Goal: Transaction & Acquisition: Book appointment/travel/reservation

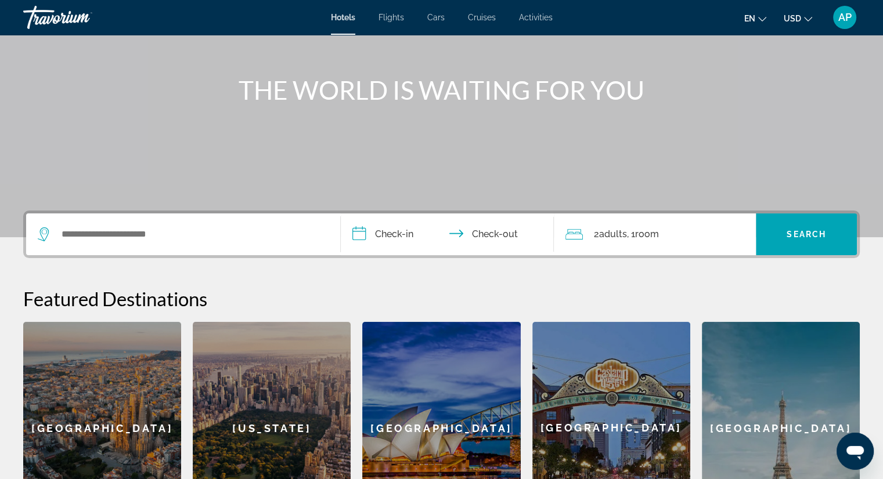
scroll to position [116, 0]
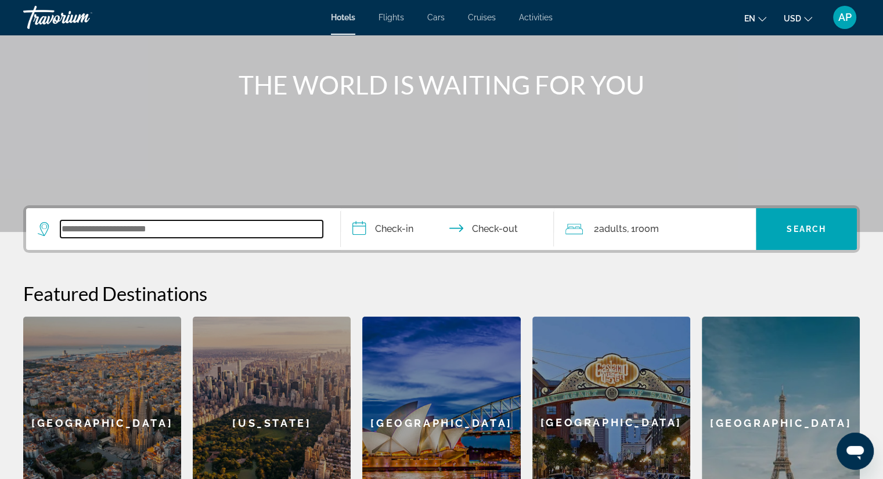
click at [218, 235] on input "Search widget" at bounding box center [191, 229] width 262 height 17
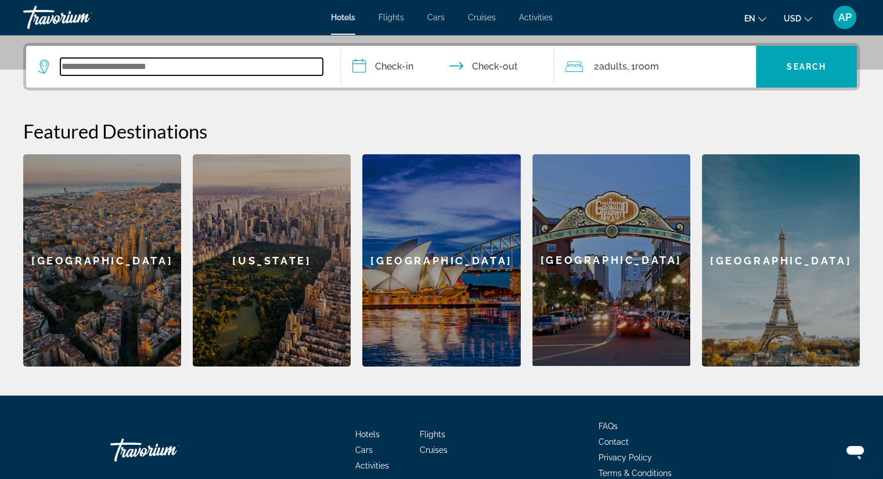
scroll to position [283, 0]
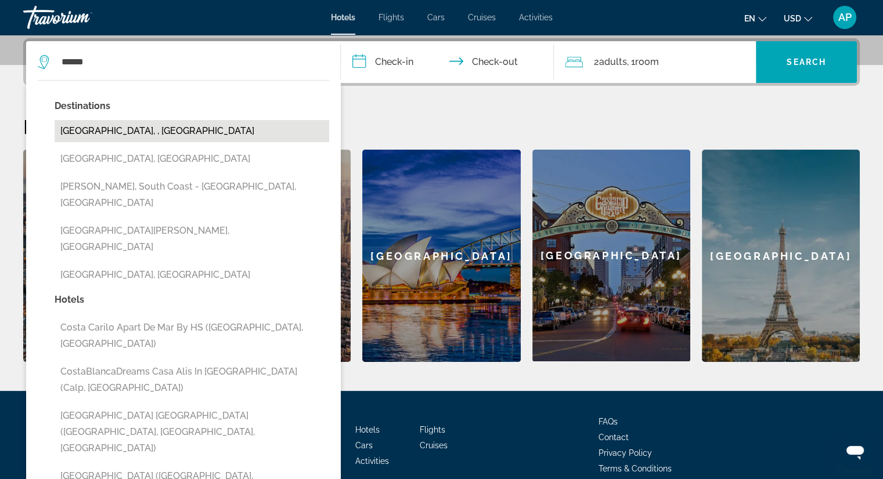
click at [178, 138] on button "[GEOGRAPHIC_DATA], , [GEOGRAPHIC_DATA]" at bounding box center [192, 131] width 275 height 22
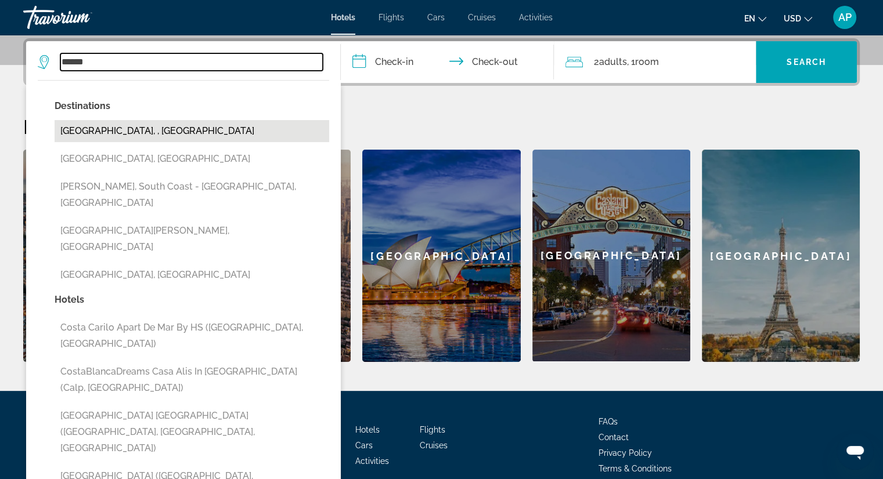
type input "**********"
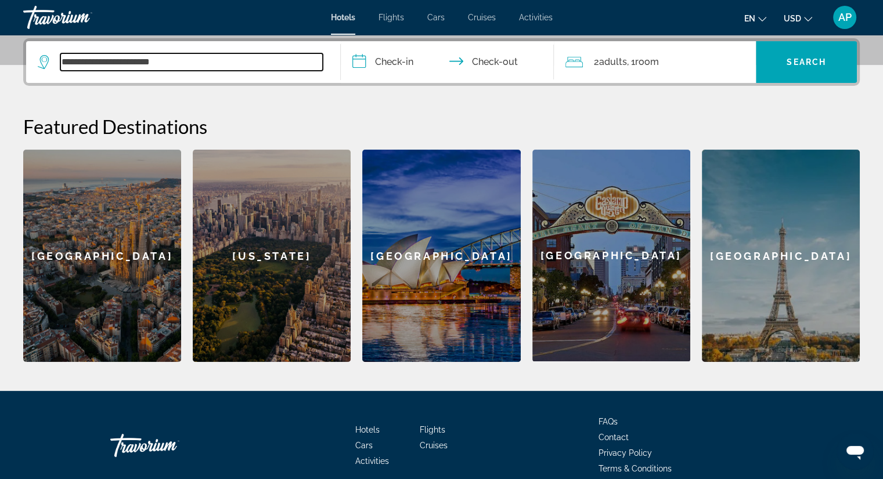
drag, startPoint x: 165, startPoint y: 66, endPoint x: 120, endPoint y: 66, distance: 44.7
click at [120, 66] on input "**********" at bounding box center [191, 61] width 262 height 17
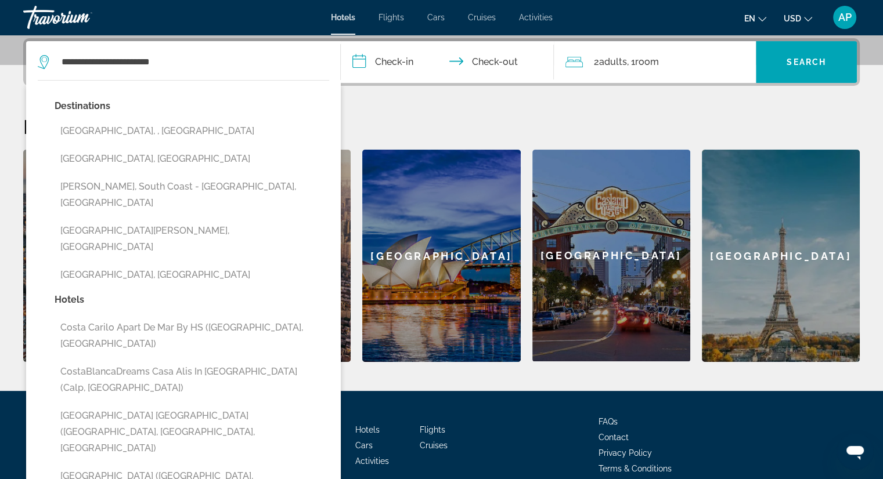
click at [391, 63] on input "**********" at bounding box center [450, 63] width 218 height 45
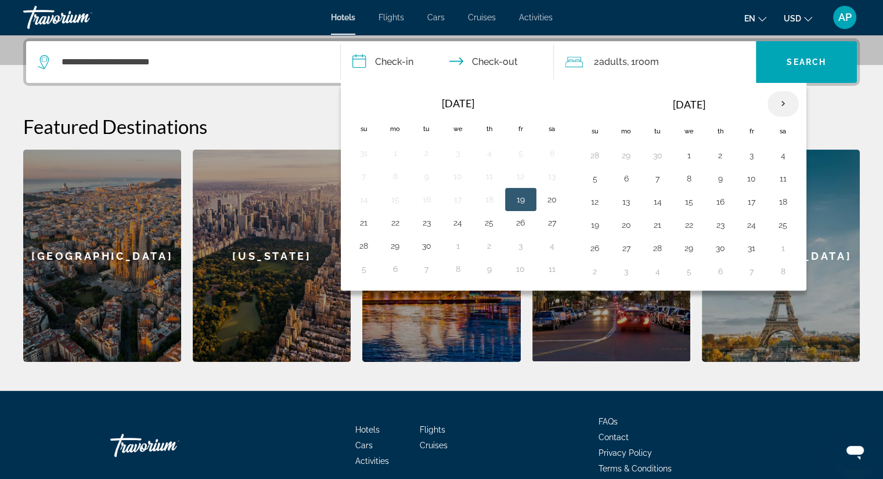
click at [775, 102] on th "Next month" at bounding box center [782, 104] width 31 height 26
click at [782, 243] on button "29" at bounding box center [783, 248] width 19 height 16
click at [778, 105] on th "Next month" at bounding box center [782, 104] width 31 height 26
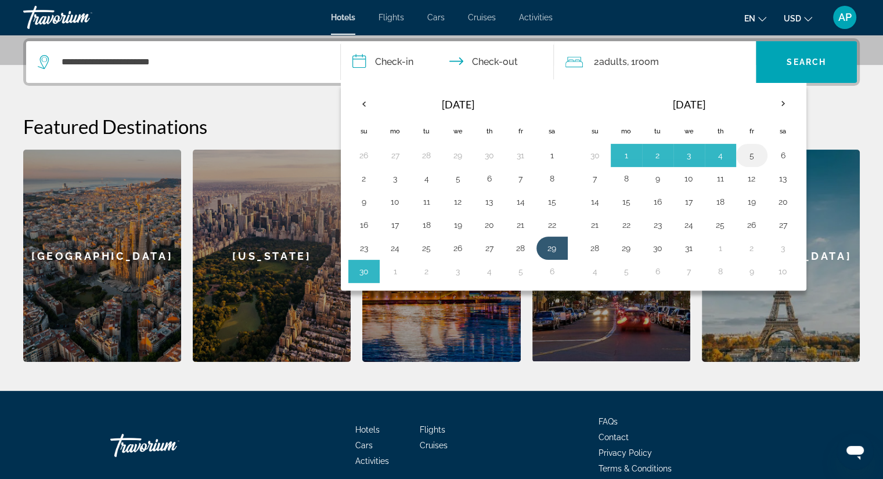
click at [750, 154] on button "5" at bounding box center [751, 155] width 19 height 16
type input "**********"
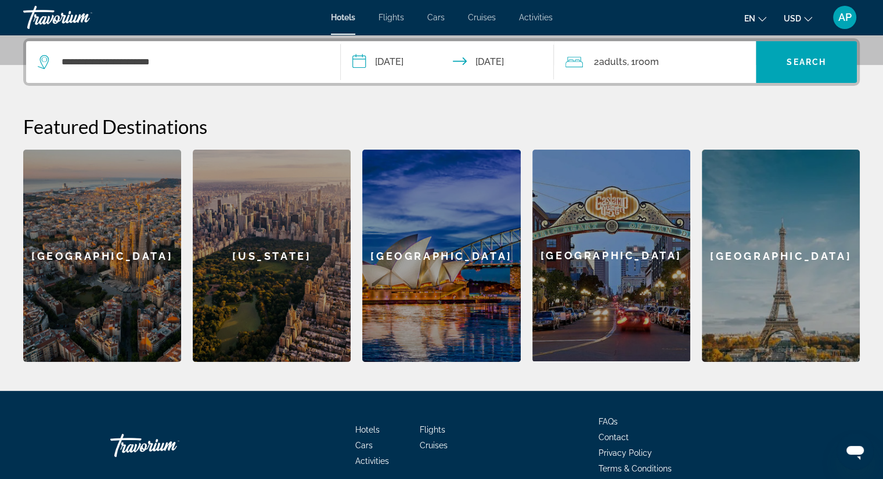
click at [652, 71] on div "2 Adult Adults , 1 Room rooms" at bounding box center [660, 62] width 190 height 42
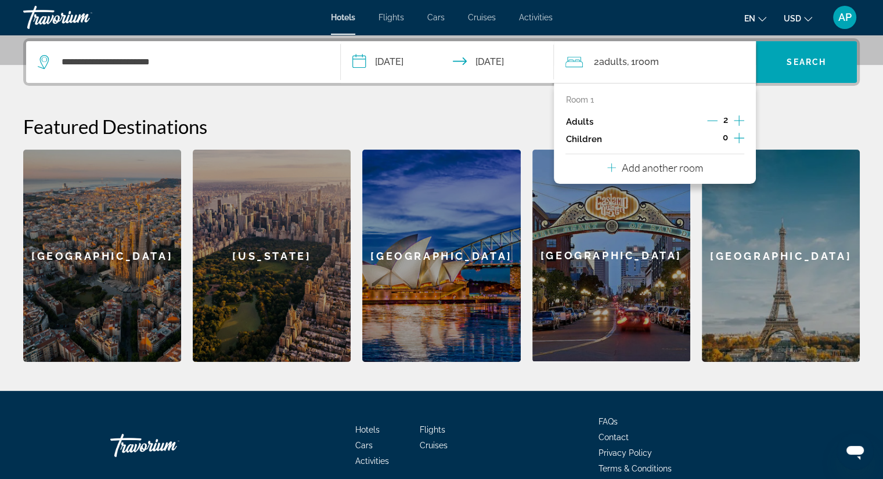
click at [738, 121] on icon "Increment adults" at bounding box center [739, 121] width 10 height 10
click at [673, 169] on p "Add another room" at bounding box center [662, 167] width 81 height 13
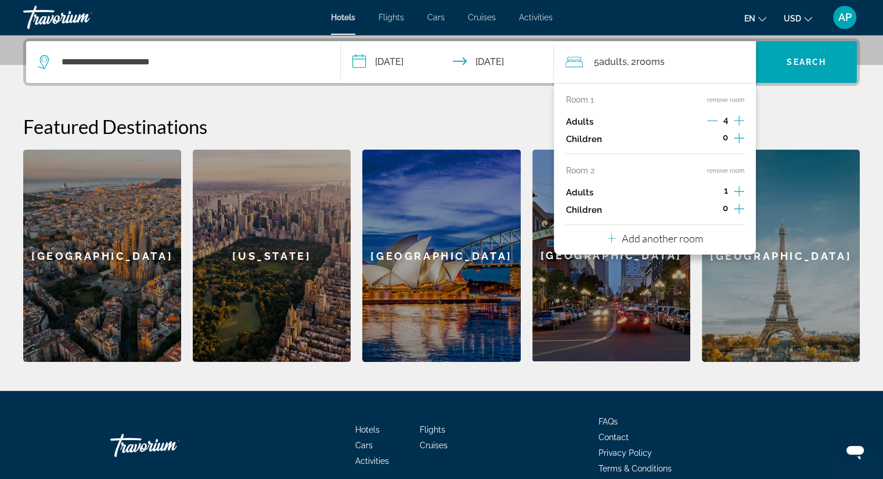
click at [713, 122] on icon "Decrement adults" at bounding box center [712, 121] width 10 height 10
click at [740, 191] on icon "Increment adults" at bounding box center [739, 191] width 10 height 10
click at [737, 204] on icon "Increment children" at bounding box center [739, 209] width 10 height 14
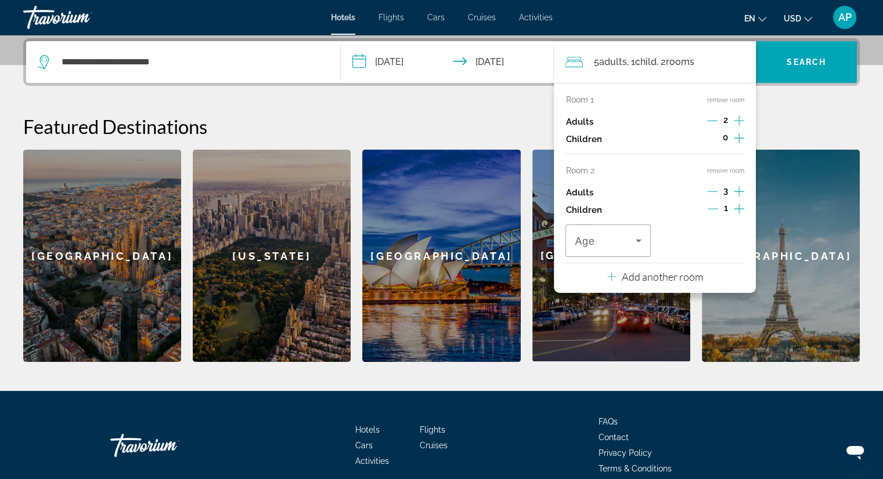
click at [714, 207] on icon "Decrement children" at bounding box center [713, 209] width 10 height 10
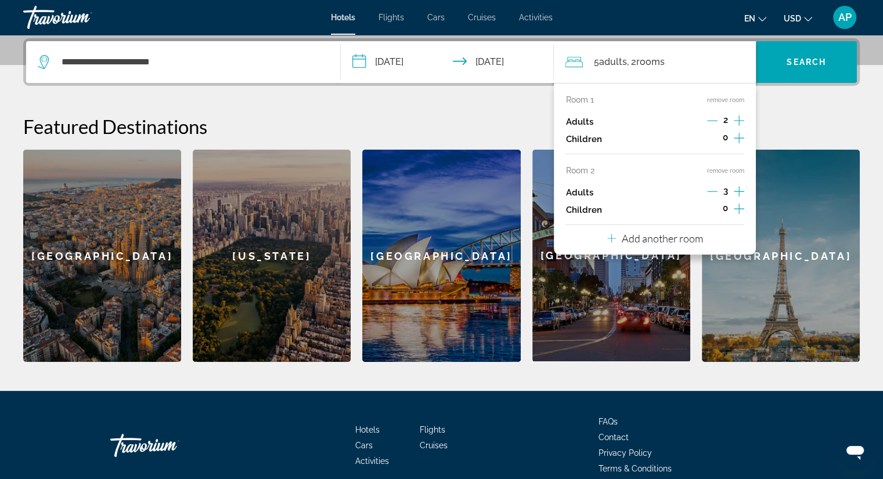
click at [713, 190] on icon "Decrement adults" at bounding box center [712, 191] width 10 height 10
click at [811, 61] on span "Search" at bounding box center [805, 61] width 39 height 9
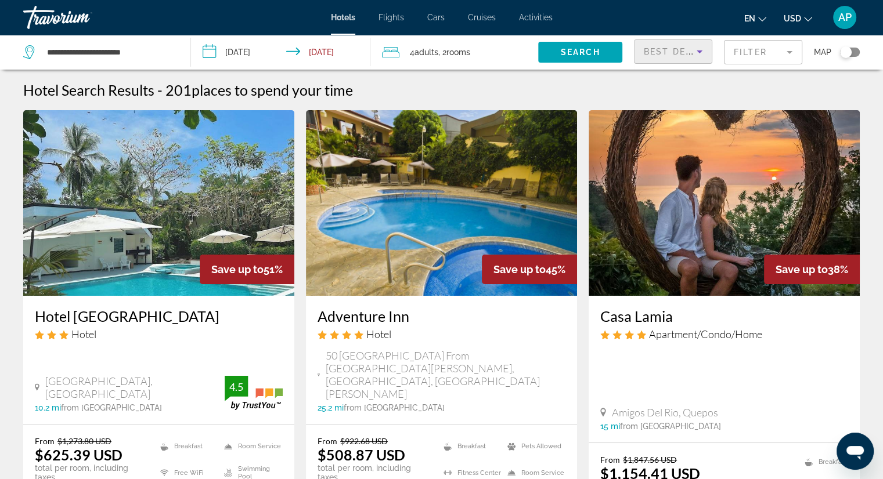
click at [701, 53] on icon "Sort by" at bounding box center [699, 52] width 14 height 14
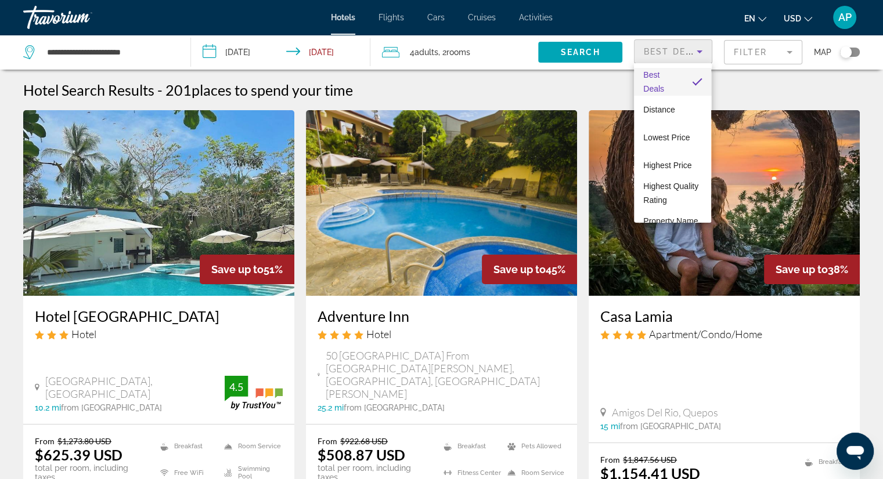
click at [784, 49] on div at bounding box center [441, 239] width 883 height 479
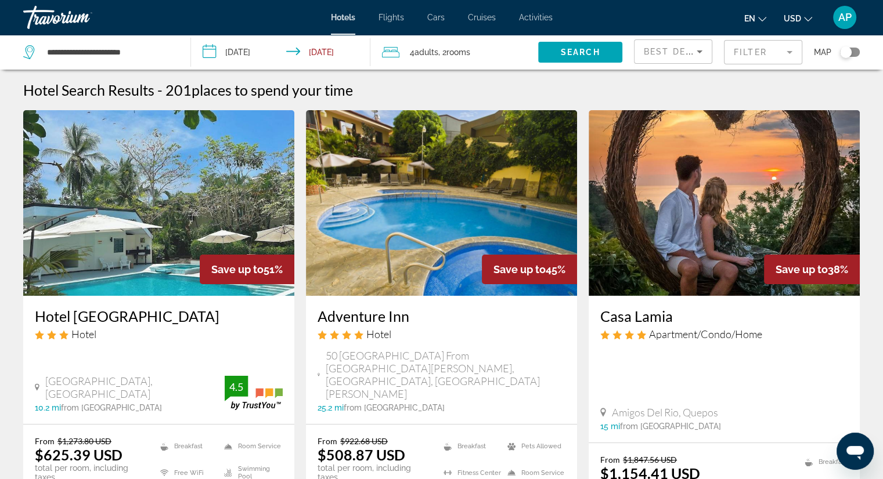
click at [787, 49] on mat-form-field "Filter" at bounding box center [763, 52] width 78 height 24
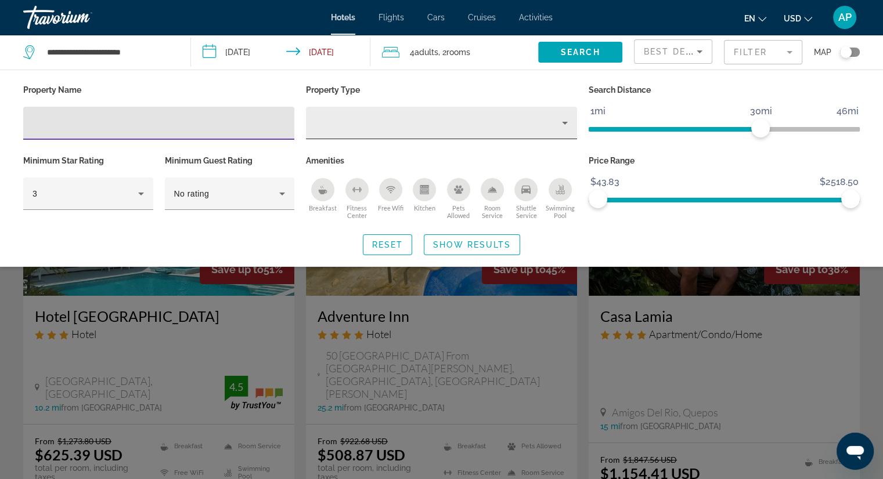
click at [564, 127] on icon "Property type" at bounding box center [565, 123] width 14 height 14
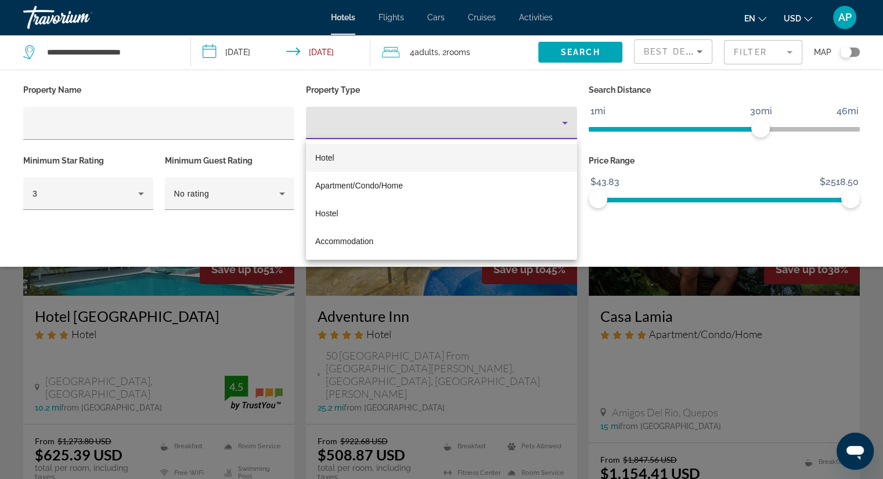
click at [564, 127] on div at bounding box center [441, 239] width 883 height 479
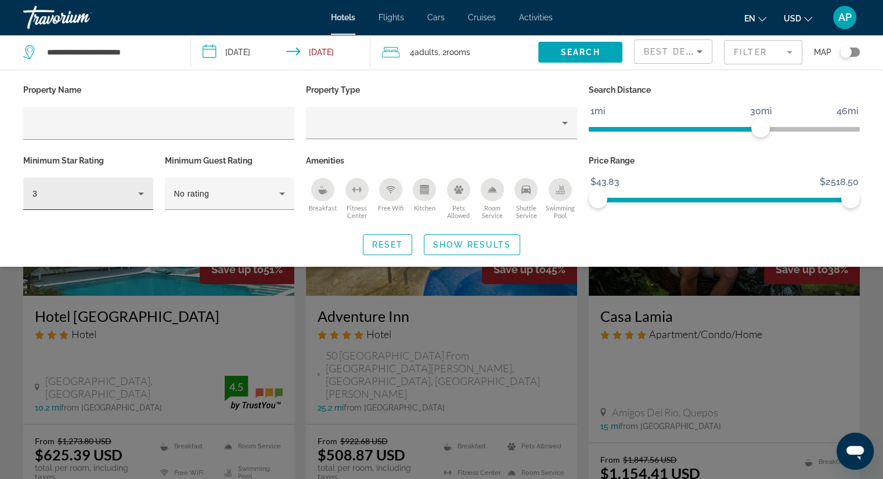
click at [140, 197] on icon "Hotel Filters" at bounding box center [141, 194] width 14 height 14
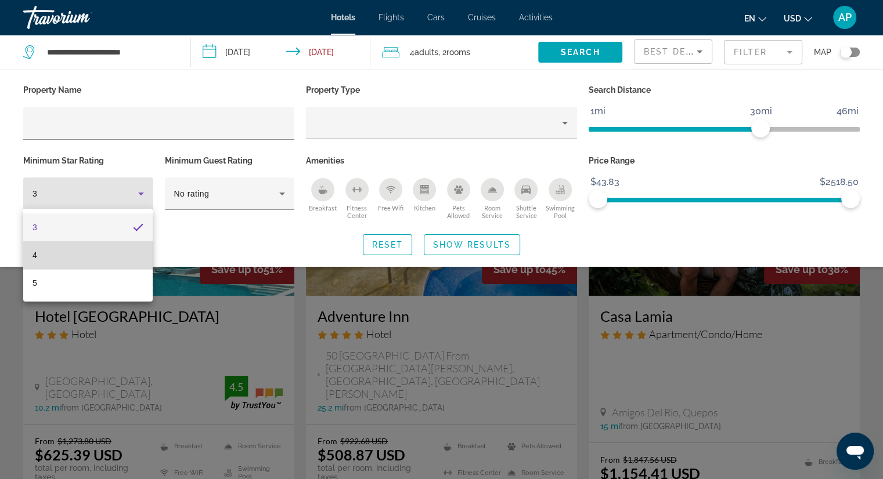
click at [121, 247] on mat-option "4" at bounding box center [87, 255] width 129 height 28
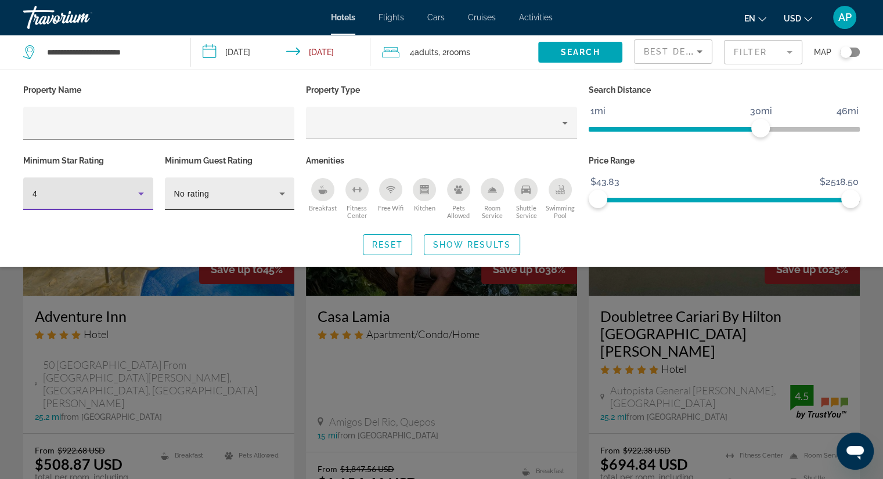
click at [274, 193] on div "No rating" at bounding box center [227, 194] width 106 height 14
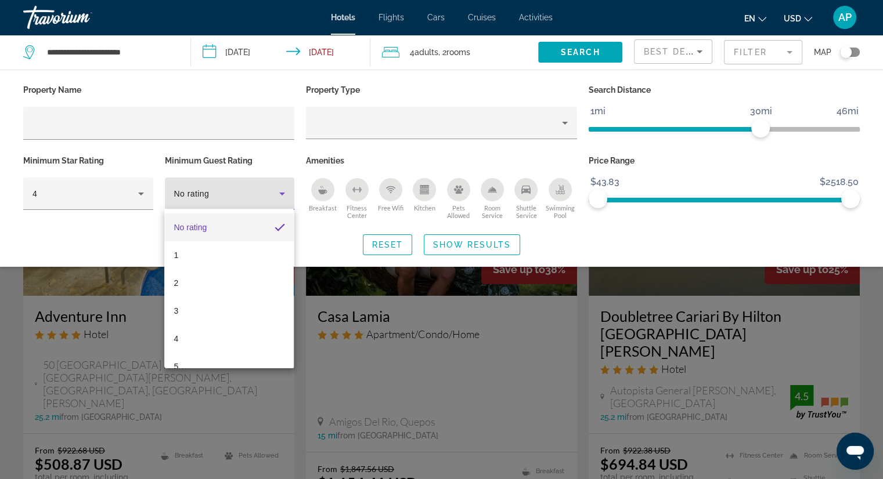
scroll to position [16, 0]
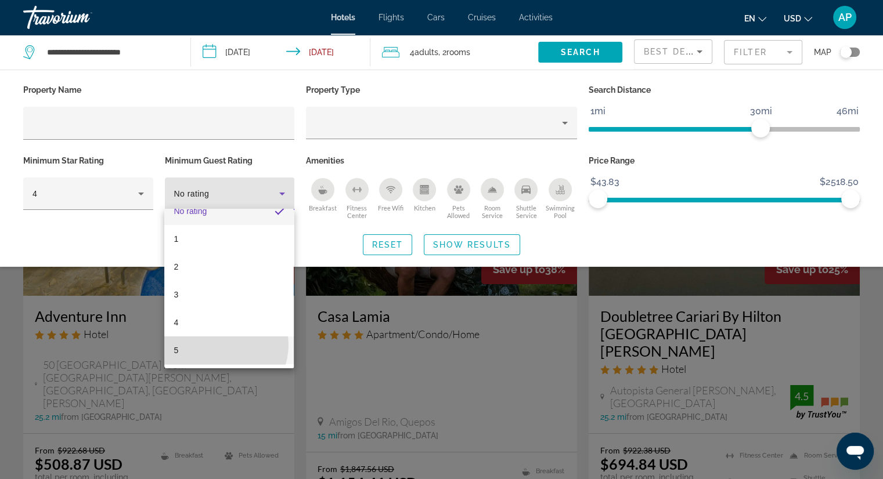
click at [219, 345] on mat-option "5" at bounding box center [228, 351] width 129 height 28
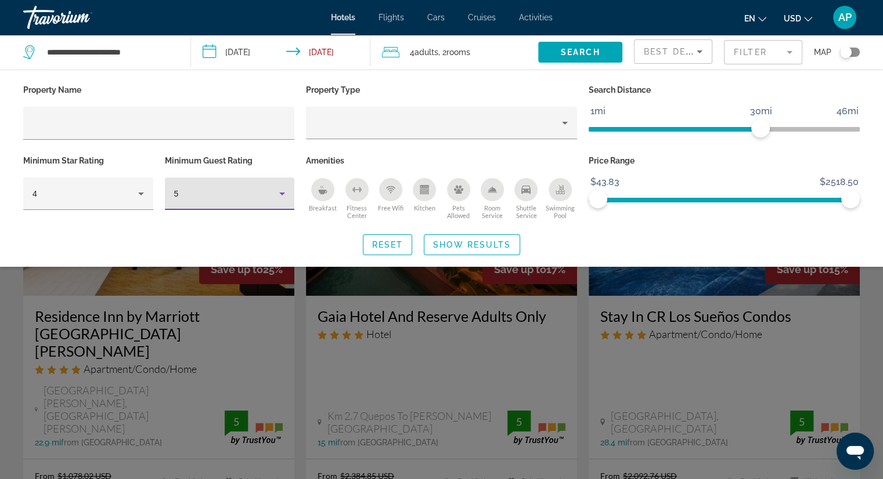
click at [281, 189] on icon "Hotel Filters" at bounding box center [282, 194] width 14 height 14
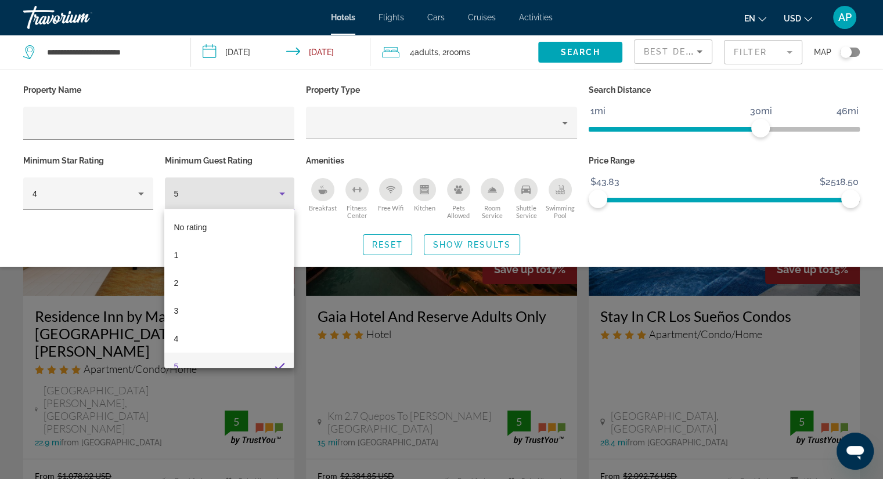
scroll to position [12, 0]
click at [230, 226] on mat-option "No rating" at bounding box center [228, 216] width 129 height 28
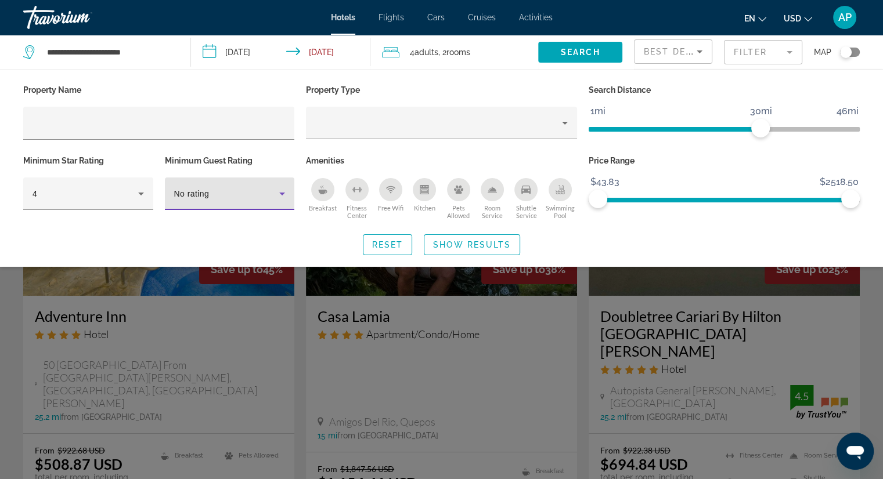
click at [281, 193] on icon "Hotel Filters" at bounding box center [282, 194] width 14 height 14
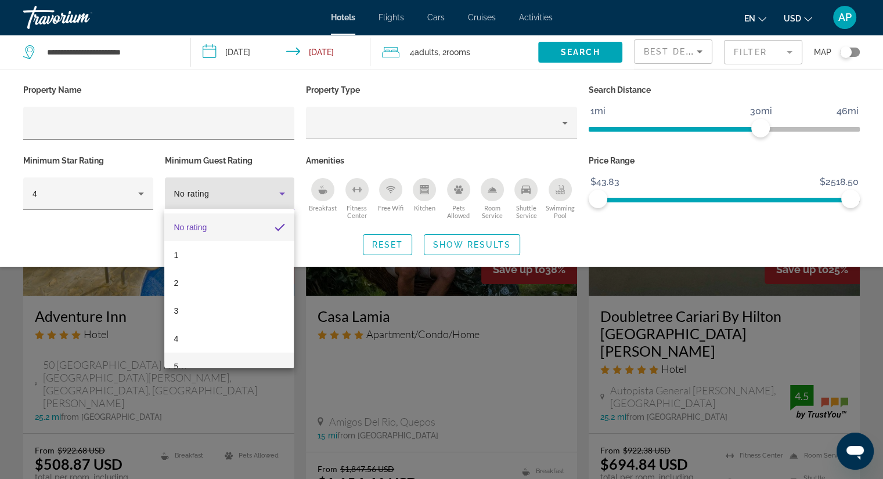
click at [207, 353] on mat-option "5" at bounding box center [228, 367] width 129 height 28
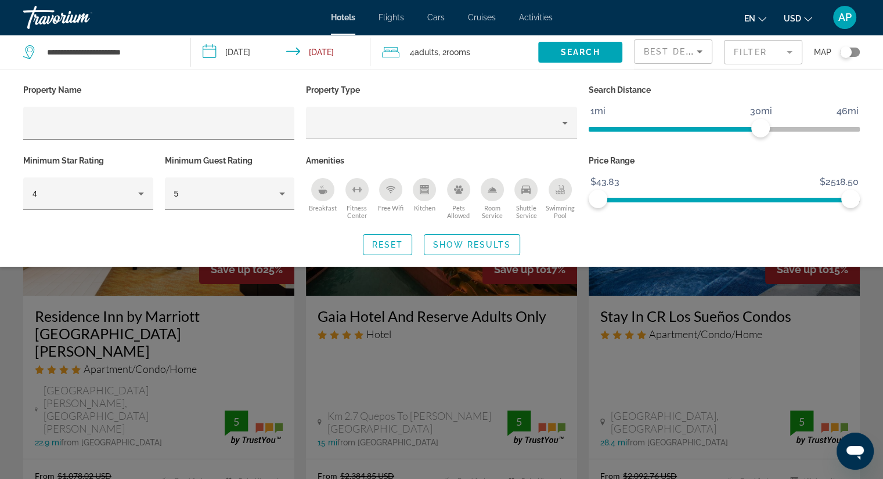
click at [782, 52] on mat-form-field "Filter" at bounding box center [763, 52] width 78 height 24
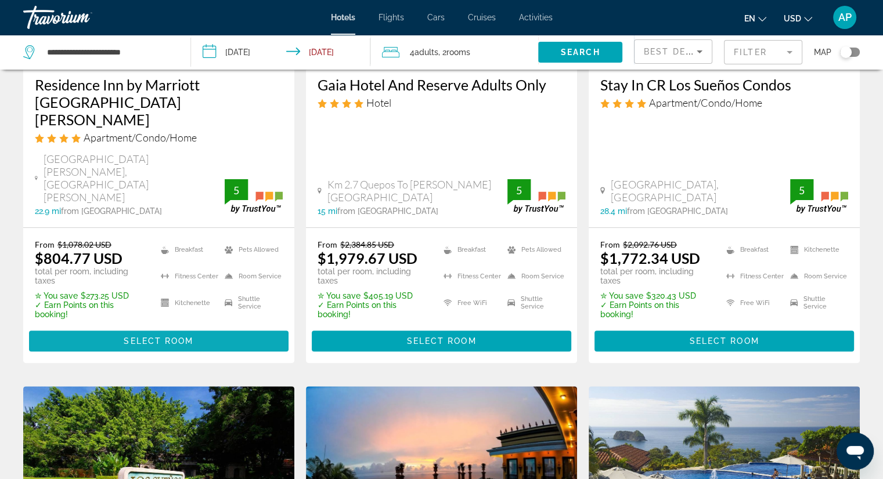
scroll to position [232, 0]
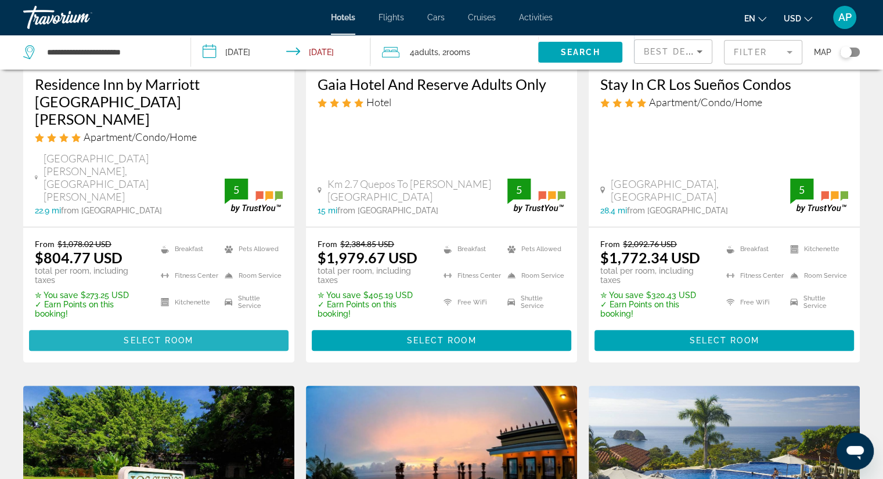
click at [165, 336] on span "Select Room" at bounding box center [159, 340] width 70 height 9
